Goal: Task Accomplishment & Management: Use online tool/utility

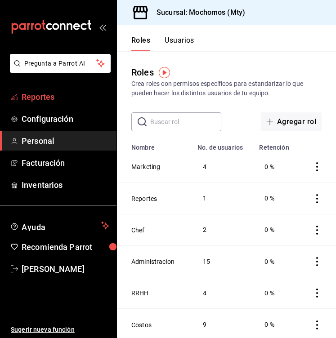
click at [40, 94] on span "Reportes" at bounding box center [66, 97] width 88 height 12
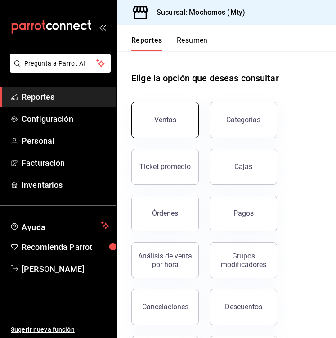
click at [177, 132] on button "Ventas" at bounding box center [164, 120] width 67 height 36
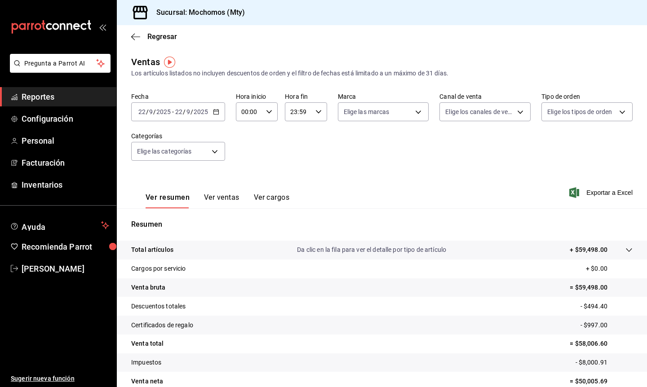
click at [217, 111] on \(Stroke\) "button" at bounding box center [215, 111] width 5 height 0
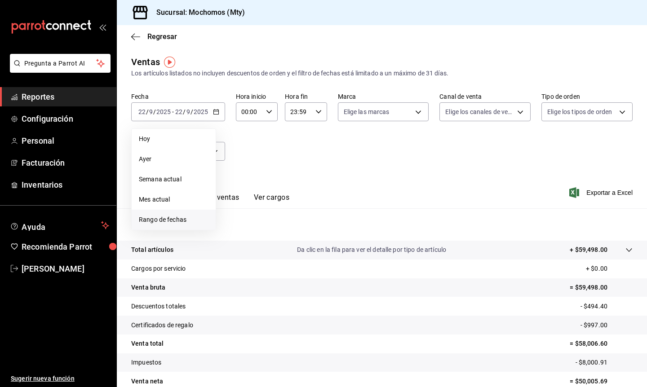
click at [168, 216] on span "Rango de fechas" at bounding box center [174, 219] width 70 height 9
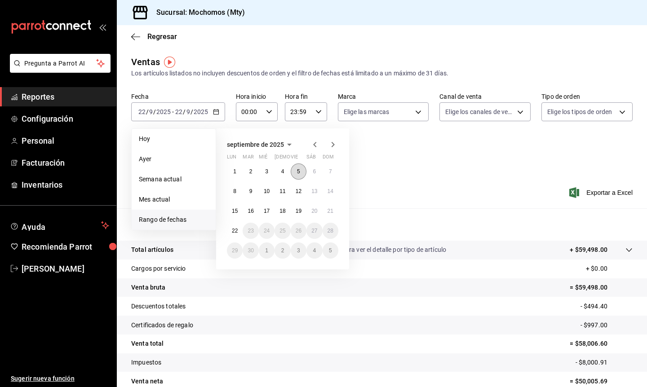
click at [293, 174] on button "5" at bounding box center [299, 172] width 16 height 16
click at [321, 115] on div "23:59 Hora fin" at bounding box center [306, 111] width 42 height 19
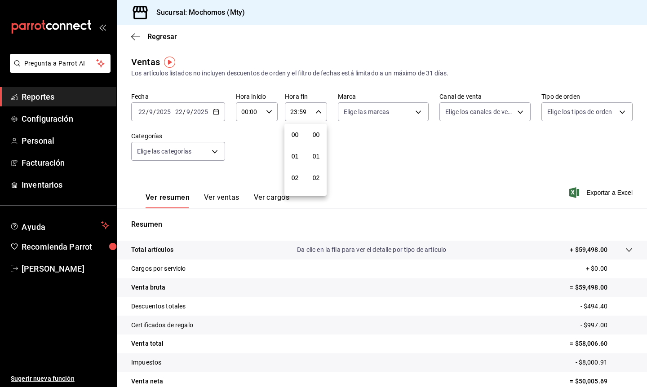
scroll to position [1222, 0]
click at [269, 106] on div at bounding box center [323, 193] width 647 height 387
click at [269, 109] on icon "button" at bounding box center [269, 112] width 6 height 6
click at [243, 163] on span "05" at bounding box center [245, 164] width 7 height 7
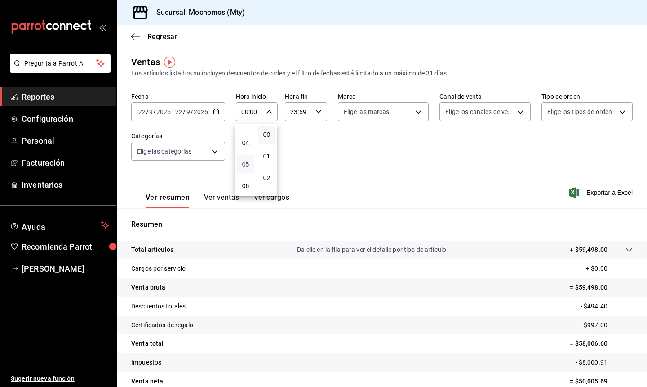
type input "05:00"
click at [317, 111] on div at bounding box center [323, 193] width 647 height 387
click at [317, 111] on icon "button" at bounding box center [318, 112] width 6 height 6
click at [295, 153] on span "05" at bounding box center [295, 152] width 7 height 7
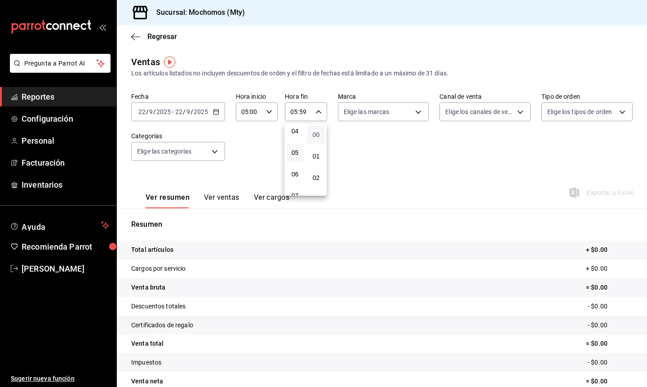
click at [318, 135] on span "00" at bounding box center [316, 134] width 7 height 7
type input "05:00"
click at [238, 148] on div at bounding box center [323, 193] width 647 height 387
click at [213, 112] on \(Stroke\) "button" at bounding box center [215, 112] width 5 height 5
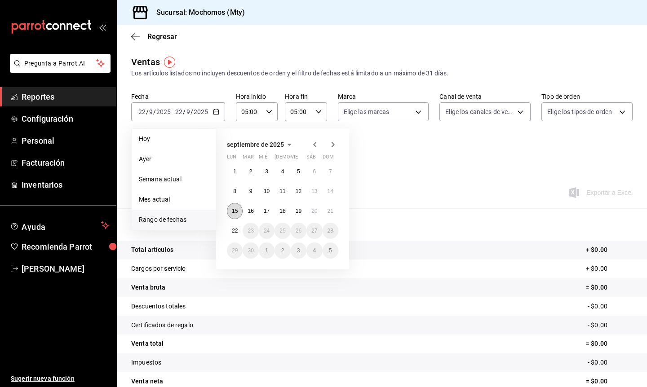
click at [237, 211] on abbr "15" at bounding box center [235, 211] width 6 height 6
click at [235, 233] on abbr "22" at bounding box center [235, 231] width 6 height 6
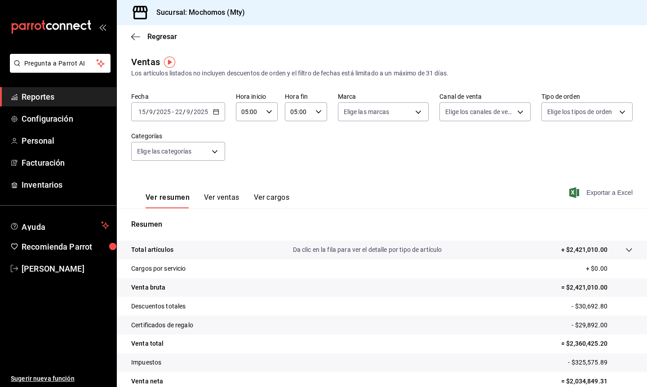
click at [335, 194] on span "Exportar a Excel" at bounding box center [602, 192] width 62 height 11
click at [335, 195] on span "Exportar a Excel" at bounding box center [602, 192] width 62 height 11
